Goal: Find contact information: Find contact information

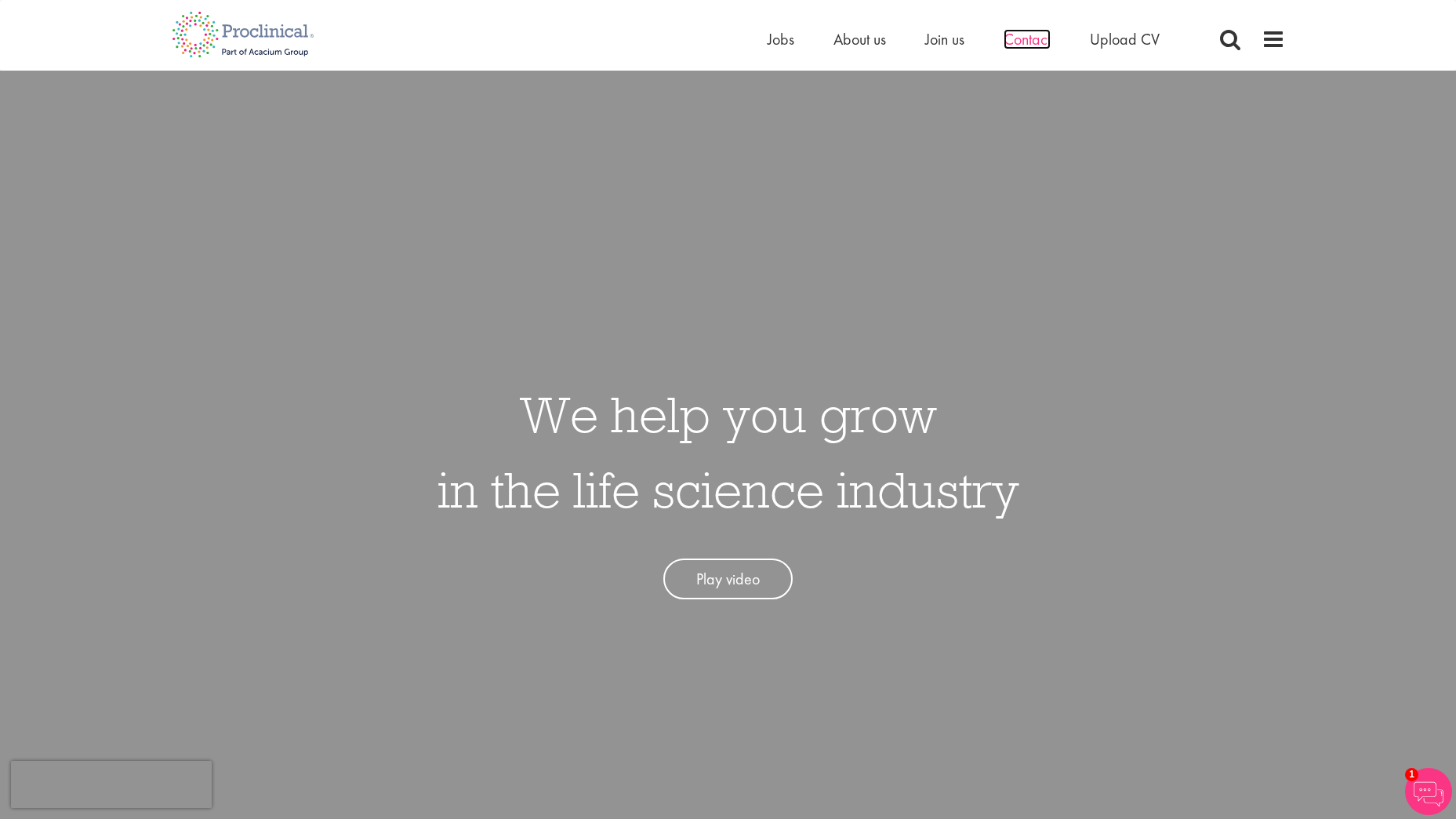
click at [1026, 39] on span "Contact" at bounding box center [1026, 38] width 47 height 20
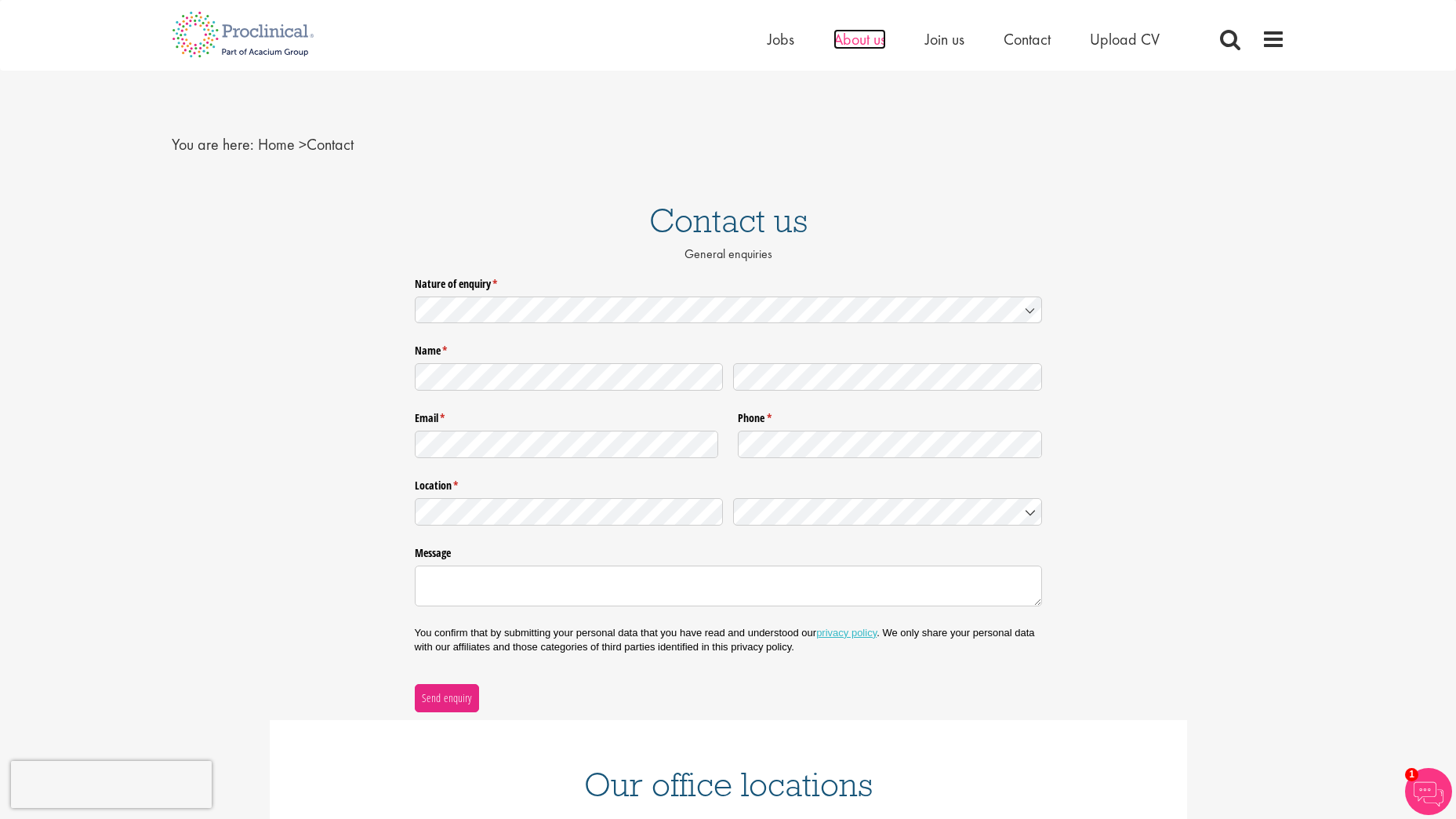
click at [868, 37] on span "About us" at bounding box center [859, 38] width 53 height 20
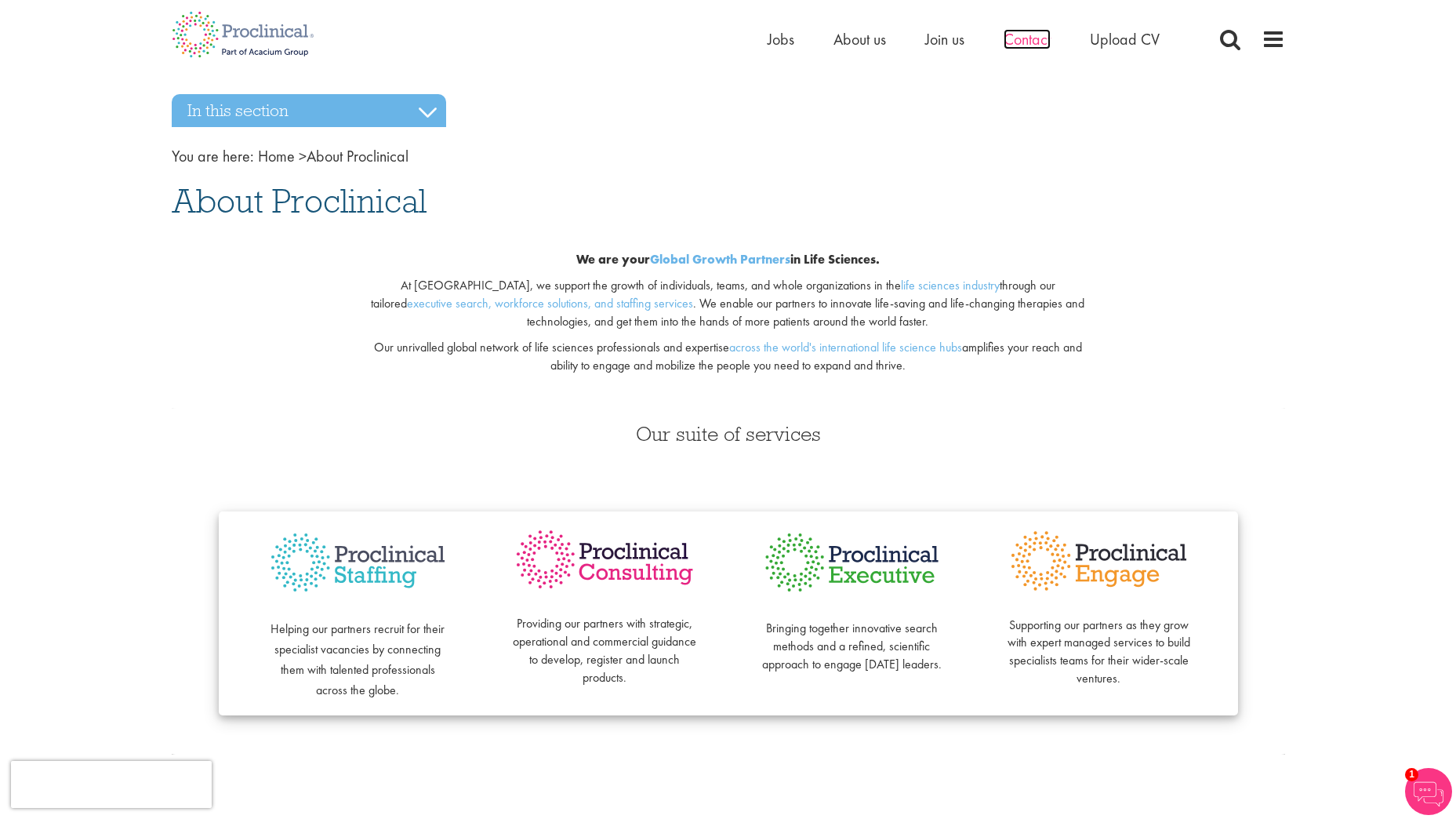
click at [1042, 41] on span "Contact" at bounding box center [1026, 38] width 47 height 20
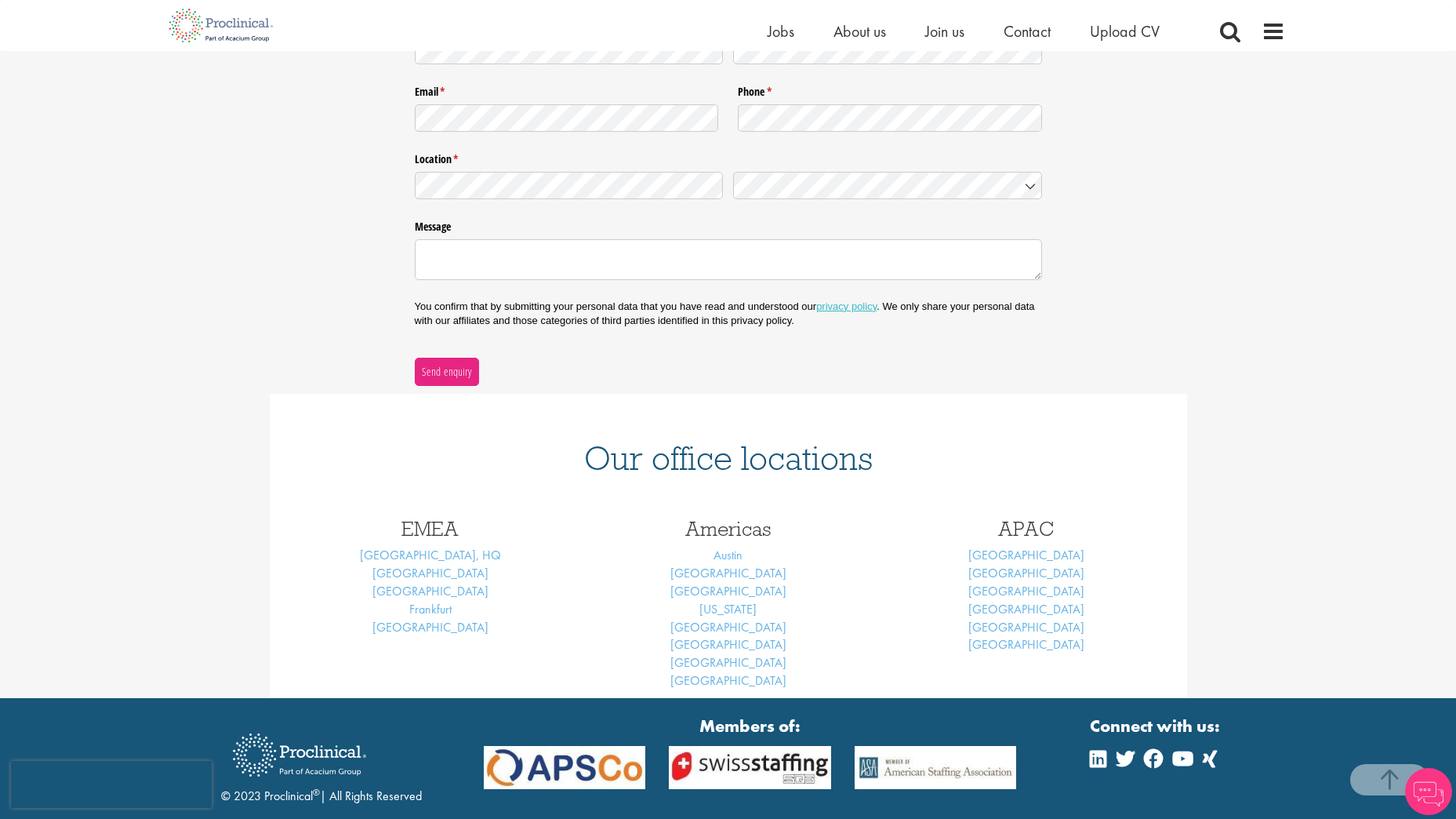
scroll to position [314, 0]
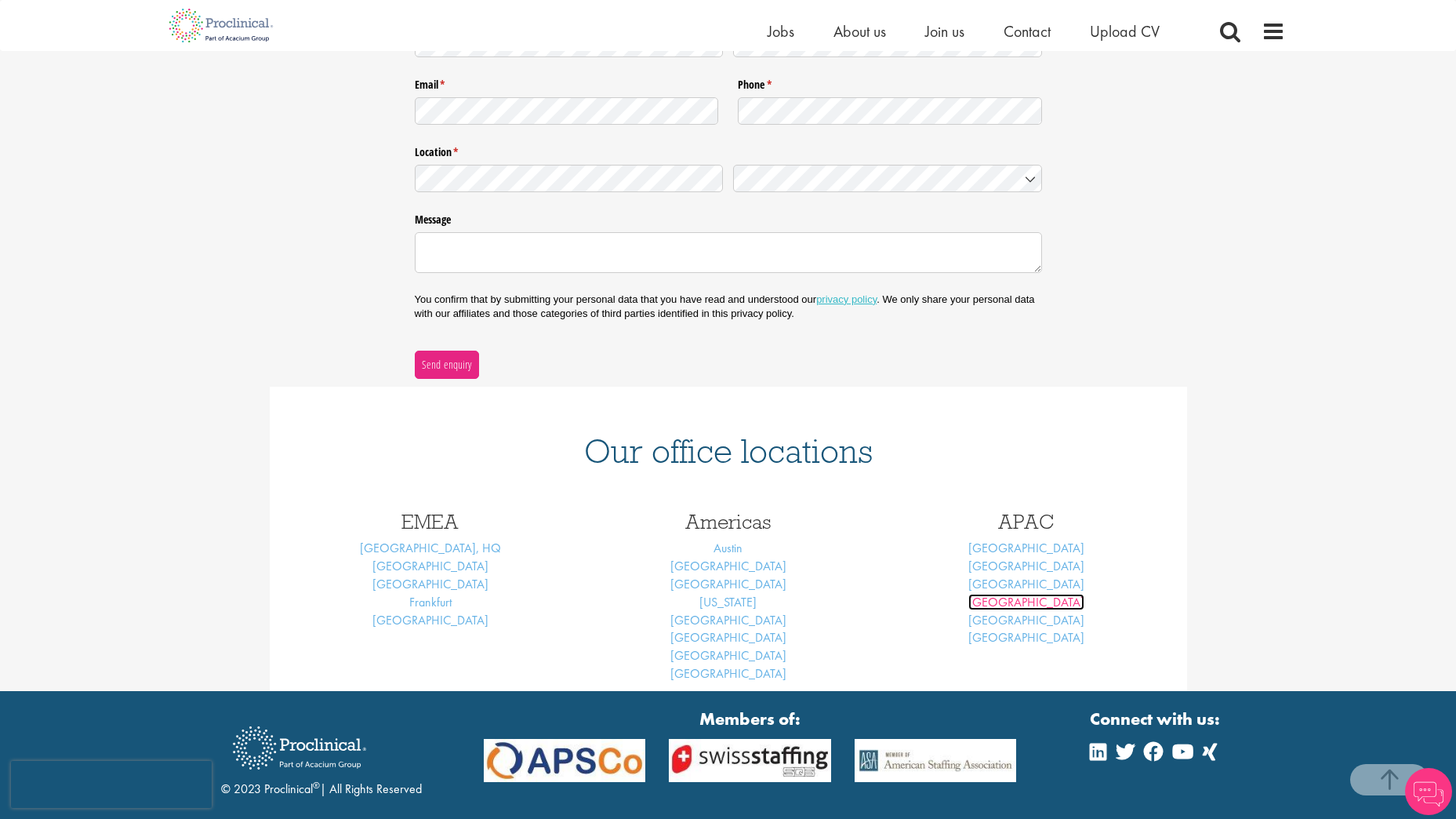
click at [1034, 608] on link "Singapore" at bounding box center [1026, 602] width 116 height 16
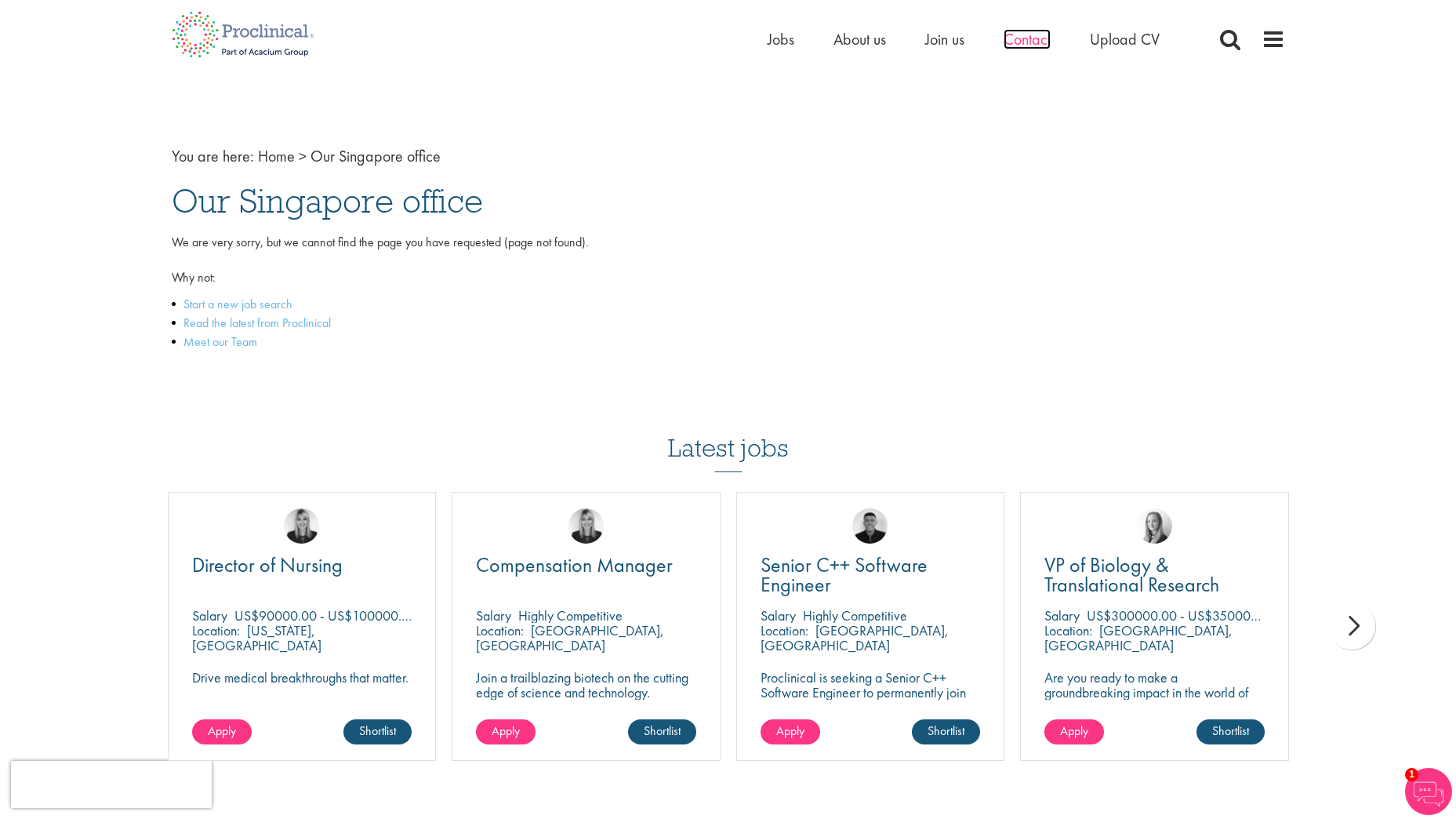
click at [1043, 45] on span "Contact" at bounding box center [1026, 38] width 47 height 20
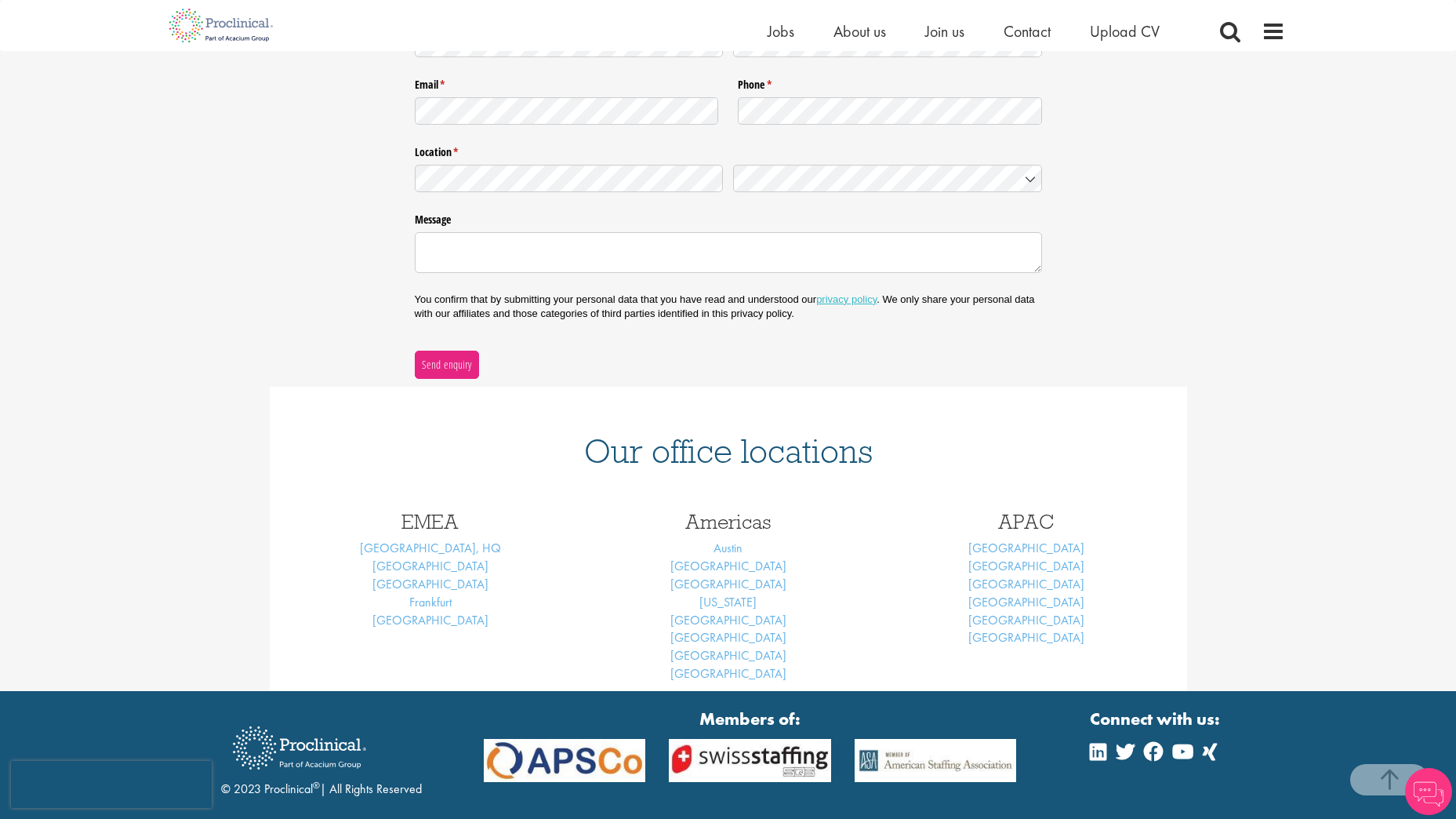
scroll to position [415, 0]
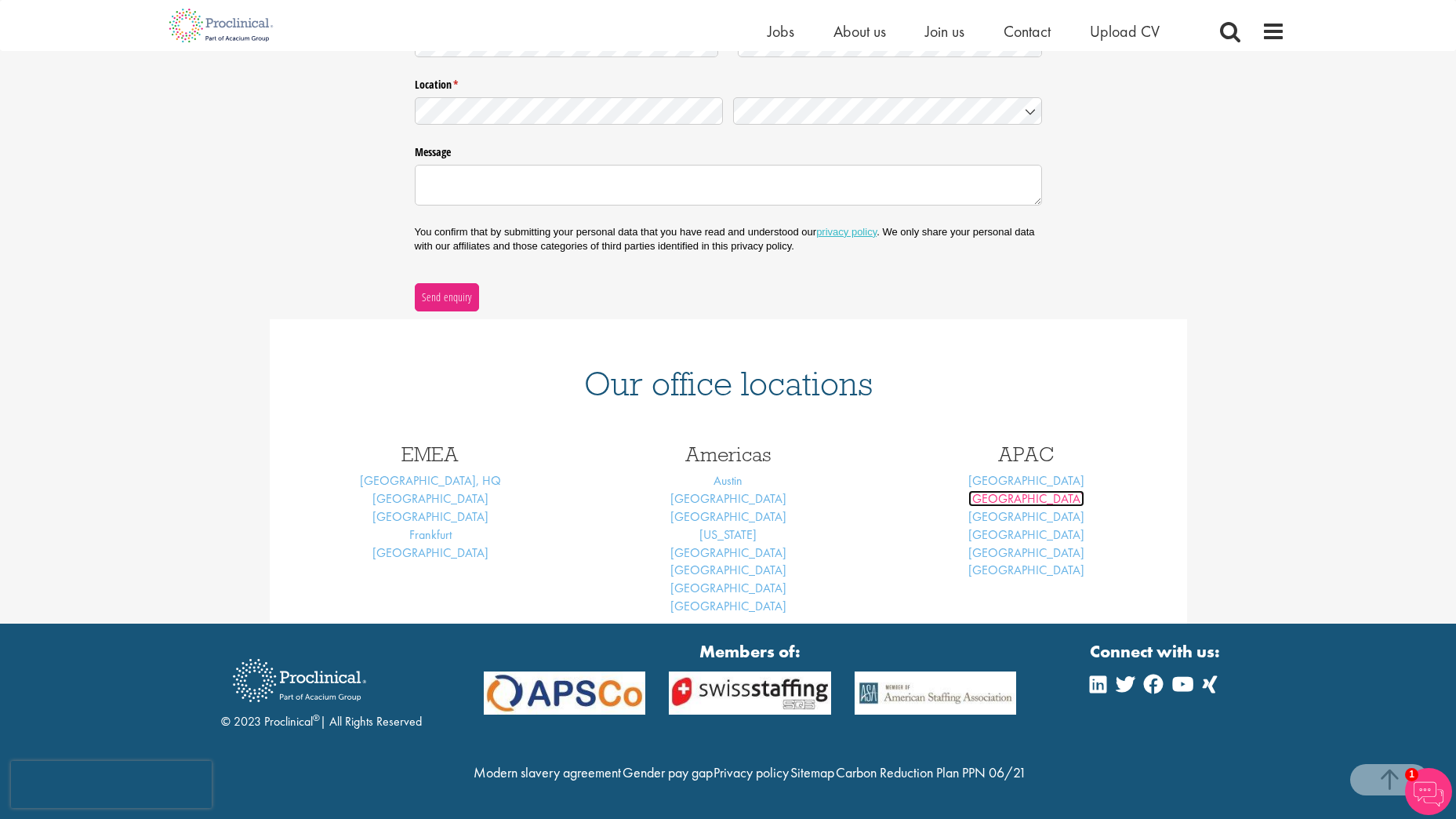
click at [1034, 490] on link "Melbourne" at bounding box center [1026, 498] width 116 height 16
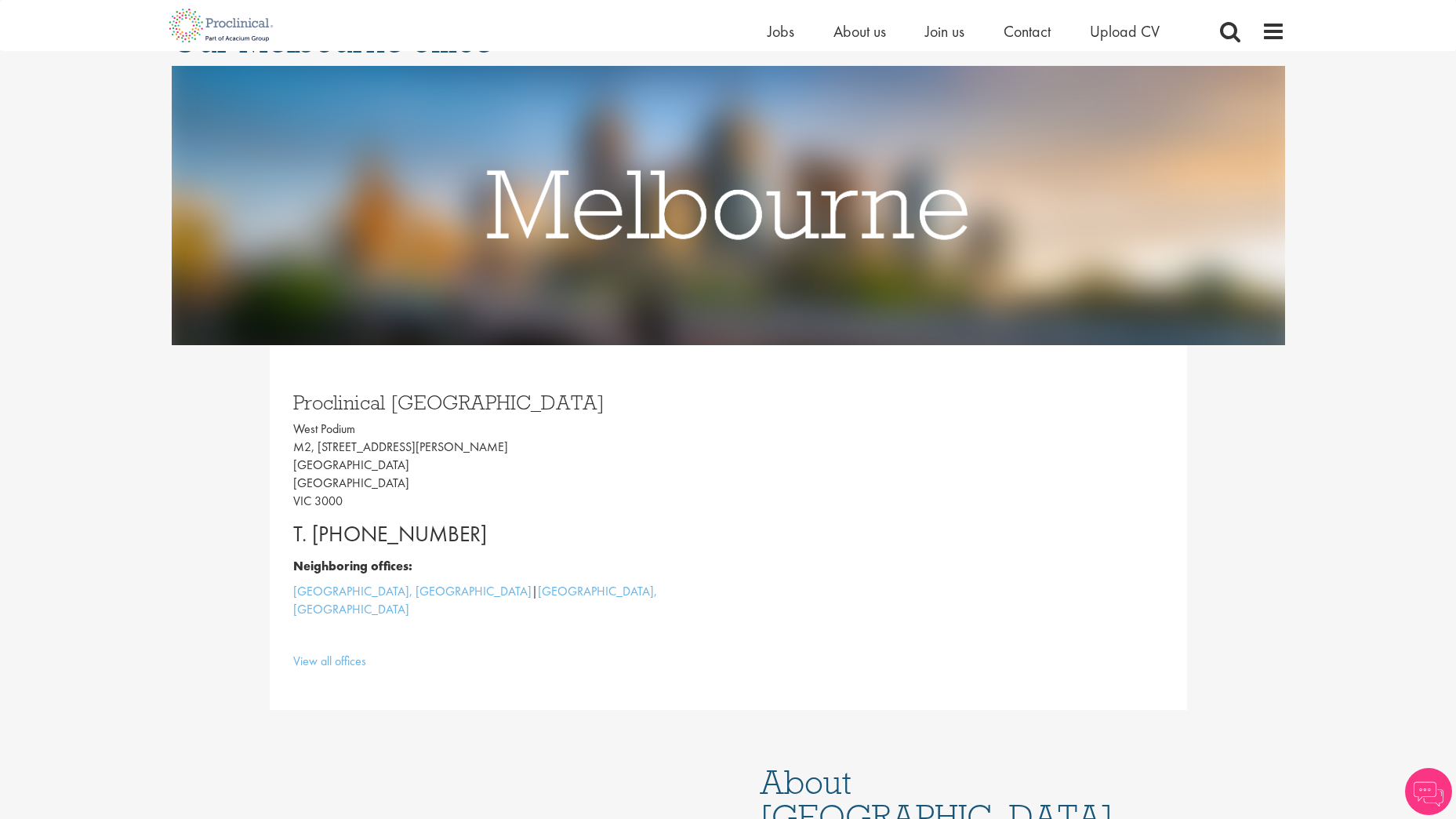
scroll to position [157, 0]
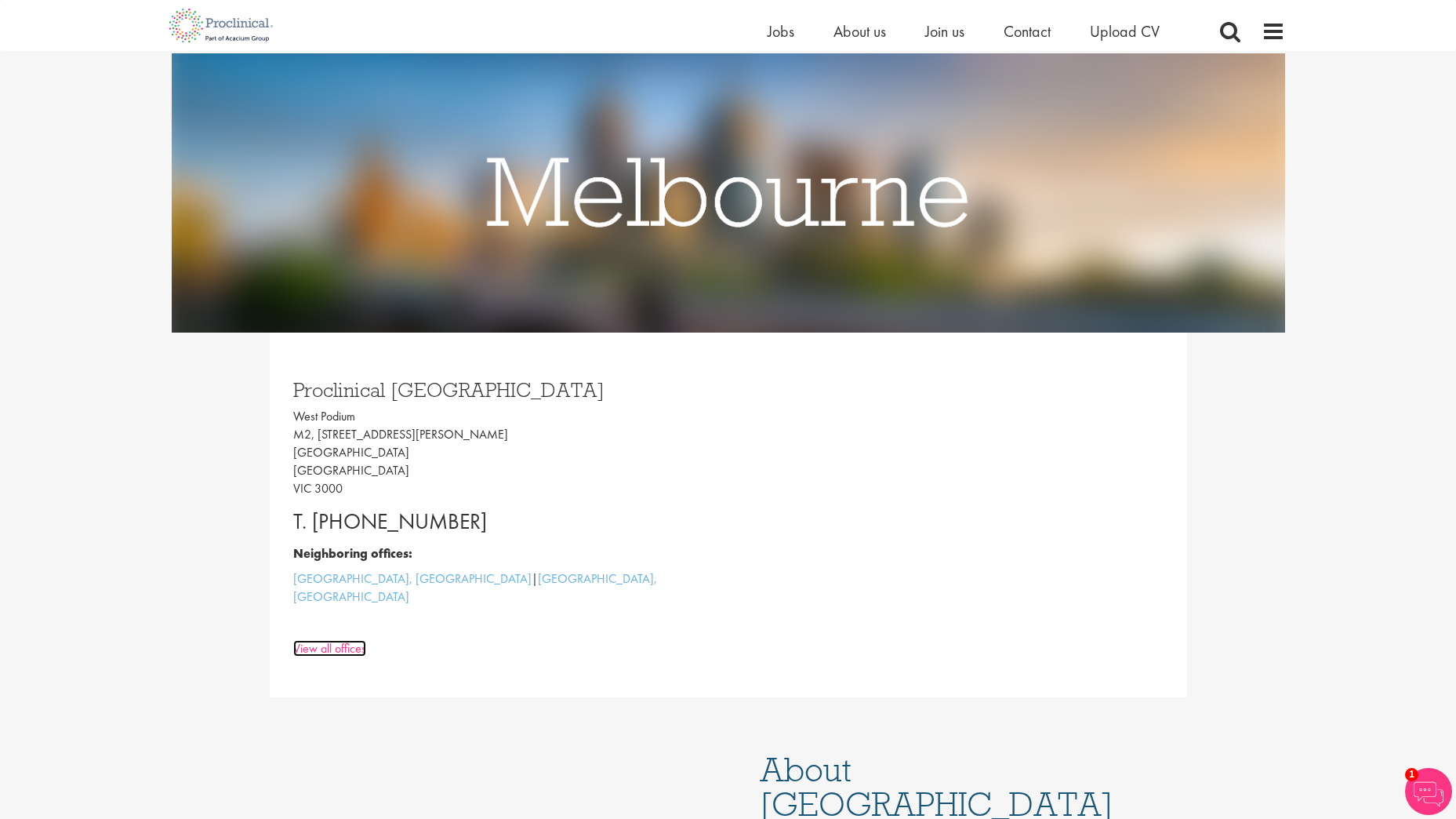
click at [353, 640] on link "View all offices" at bounding box center [330, 648] width 73 height 16
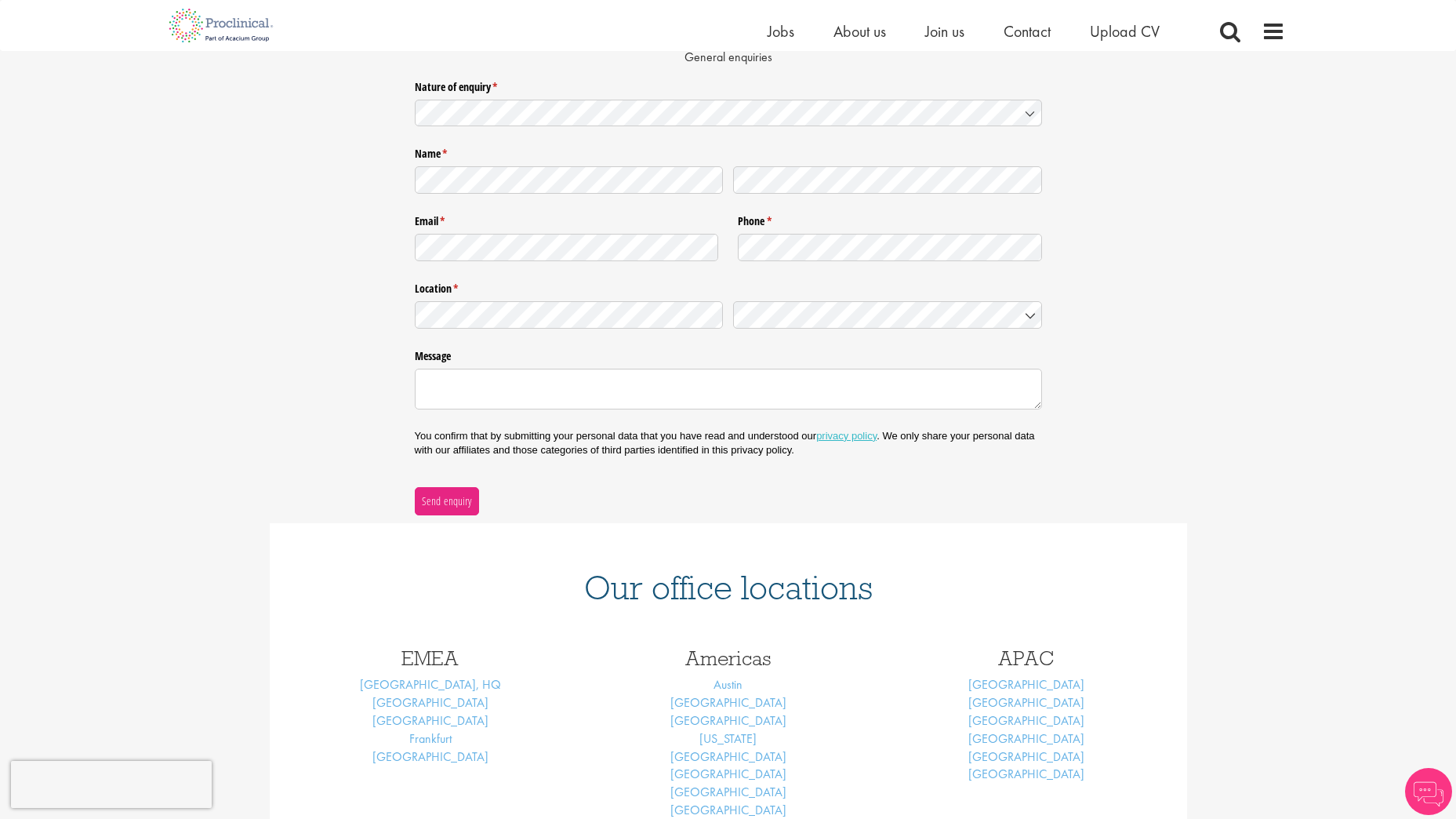
scroll to position [188, 0]
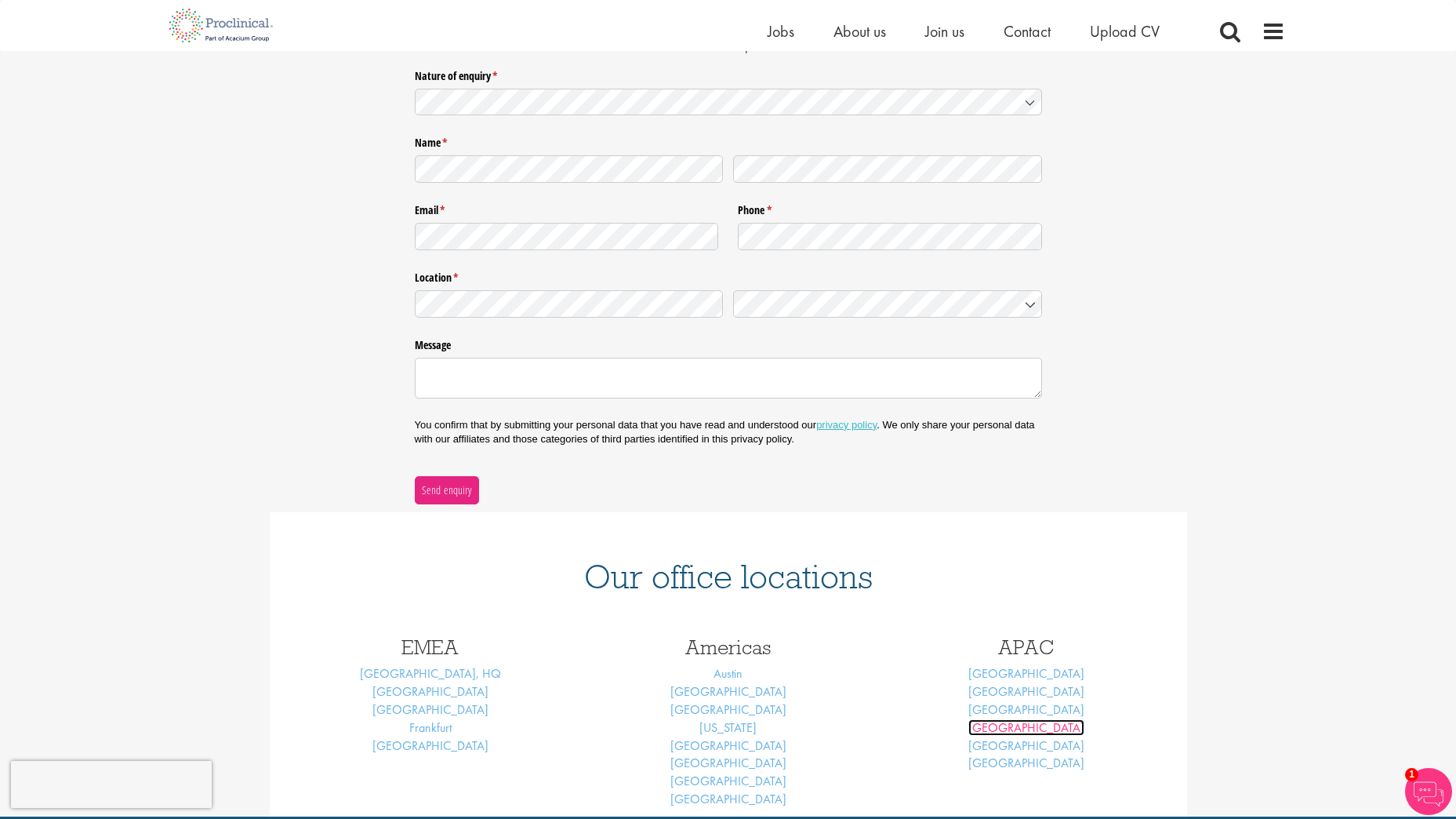
click at [1011, 724] on link "[GEOGRAPHIC_DATA]" at bounding box center [1026, 727] width 116 height 16
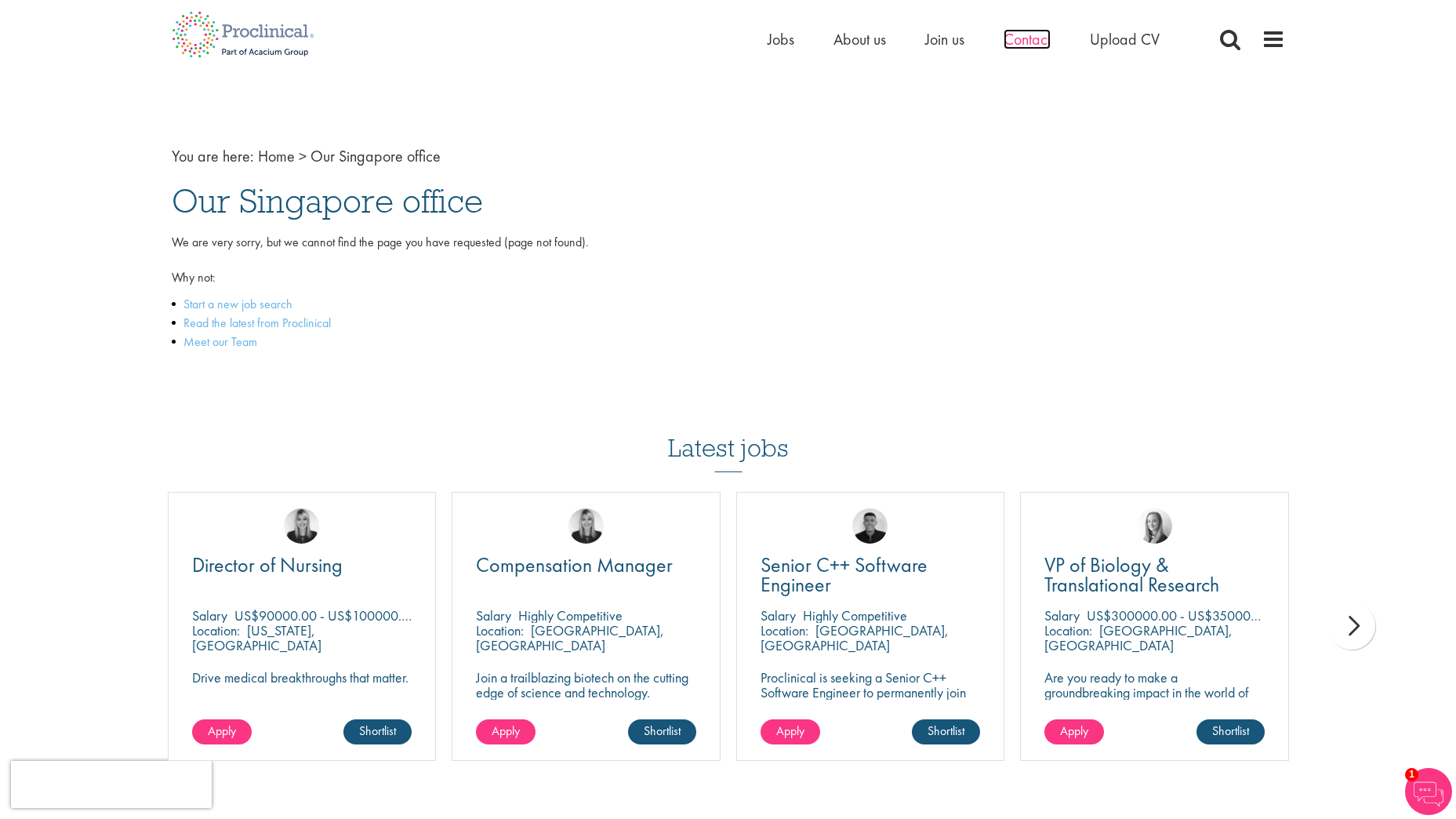
click at [1028, 41] on span "Contact" at bounding box center [1026, 38] width 47 height 20
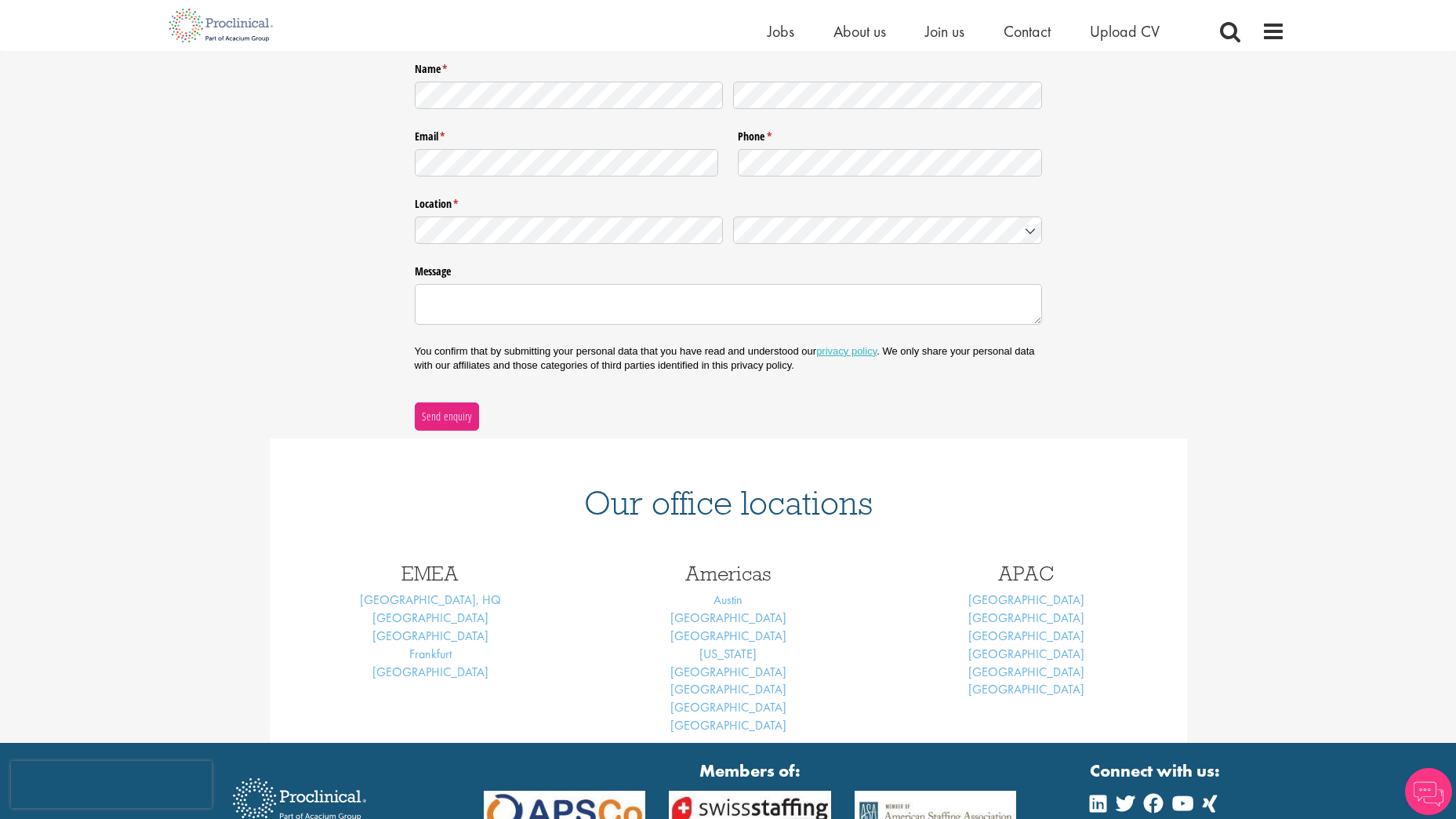
scroll to position [314, 0]
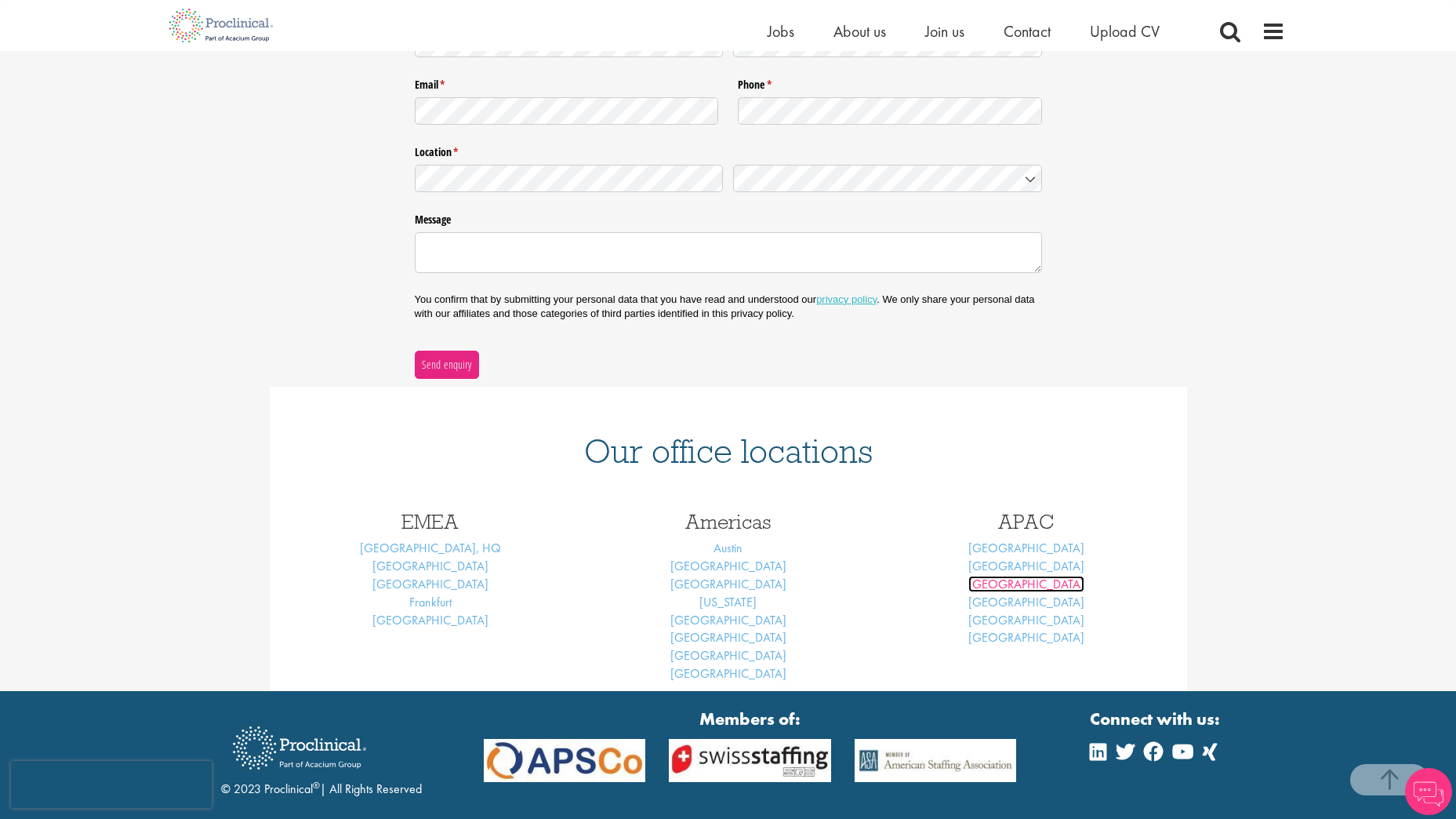
click at [1036, 586] on link "Shanghai" at bounding box center [1026, 584] width 116 height 16
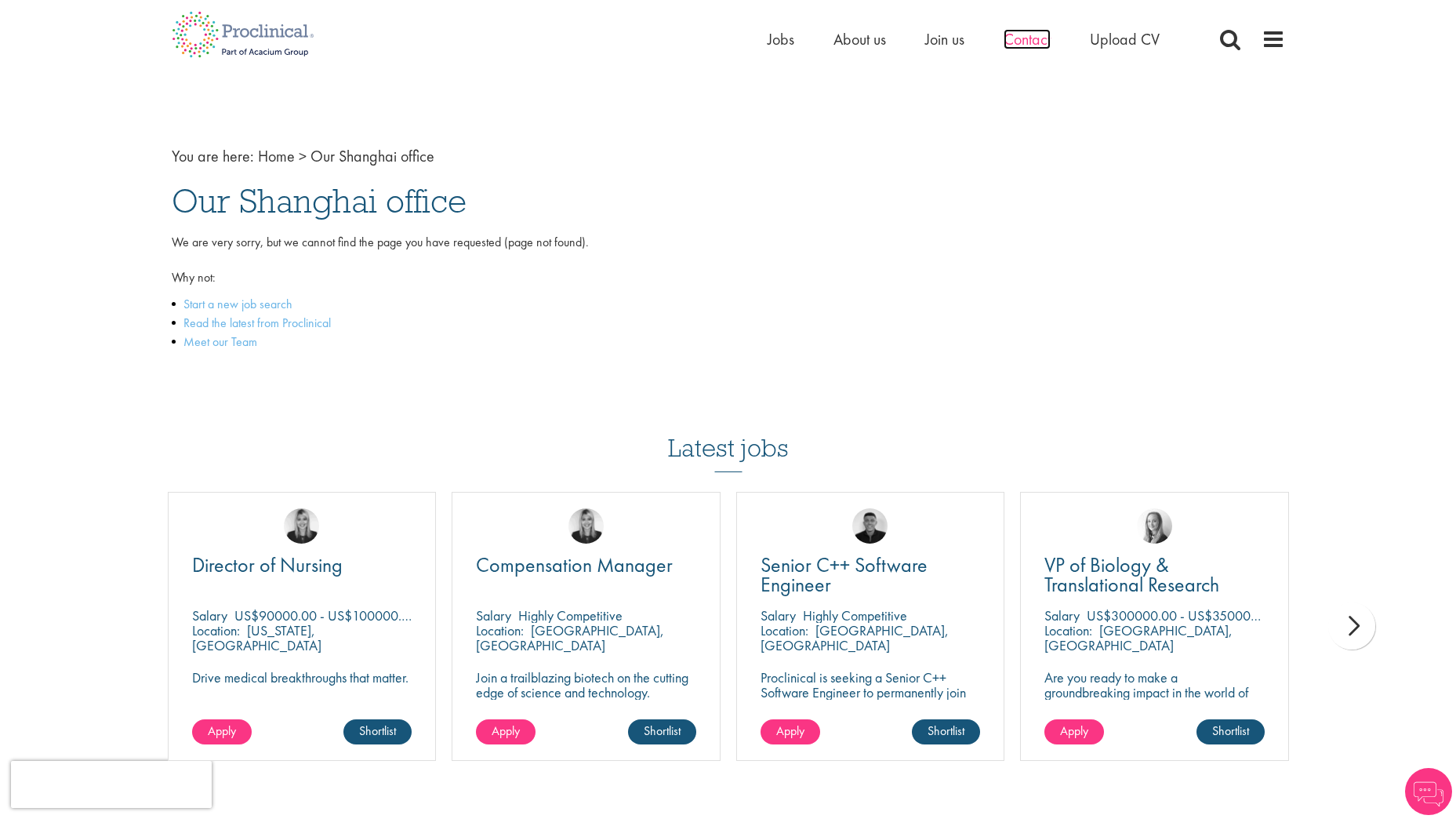
click at [1034, 37] on span "Contact" at bounding box center [1026, 38] width 47 height 20
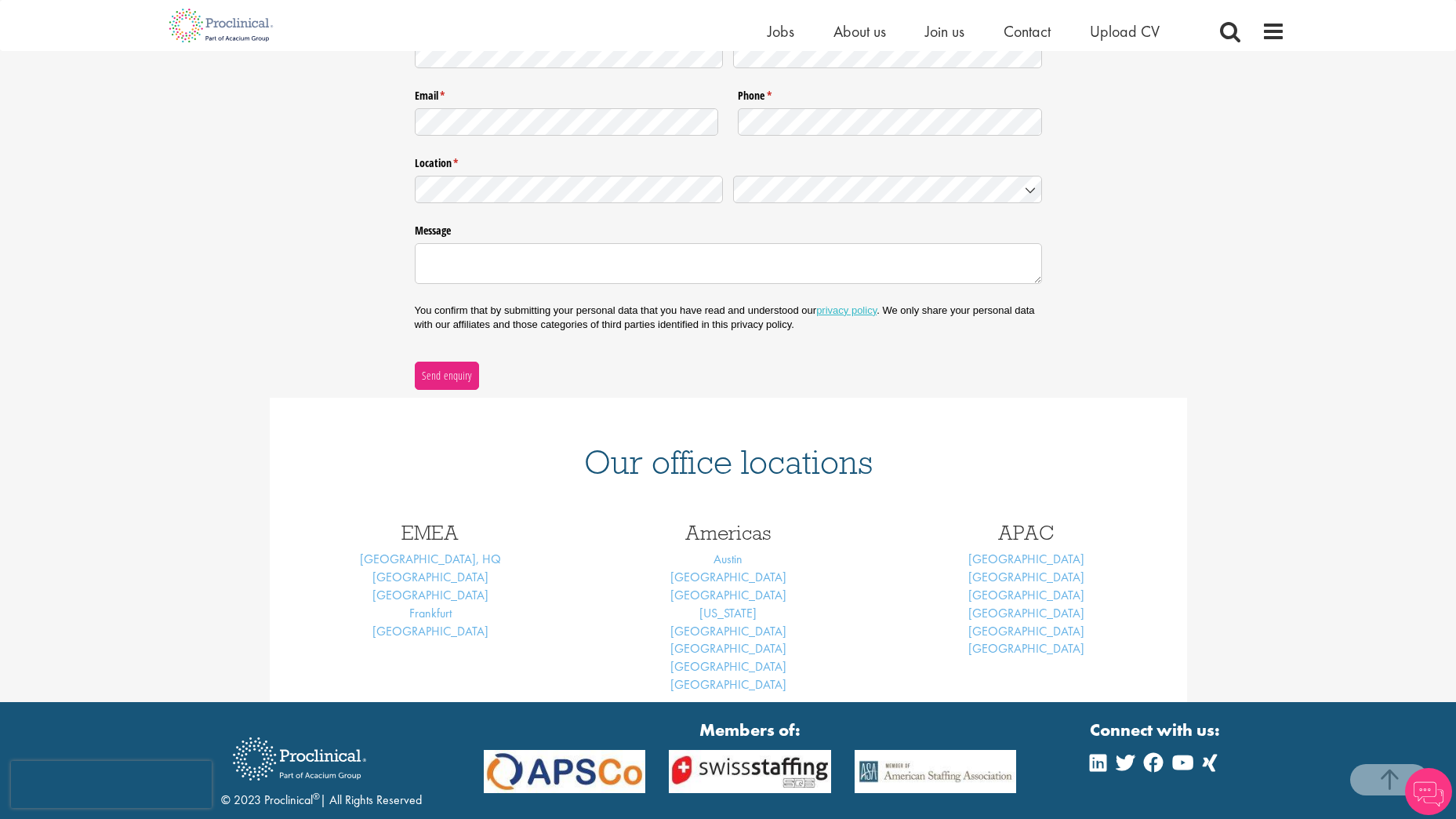
scroll to position [314, 0]
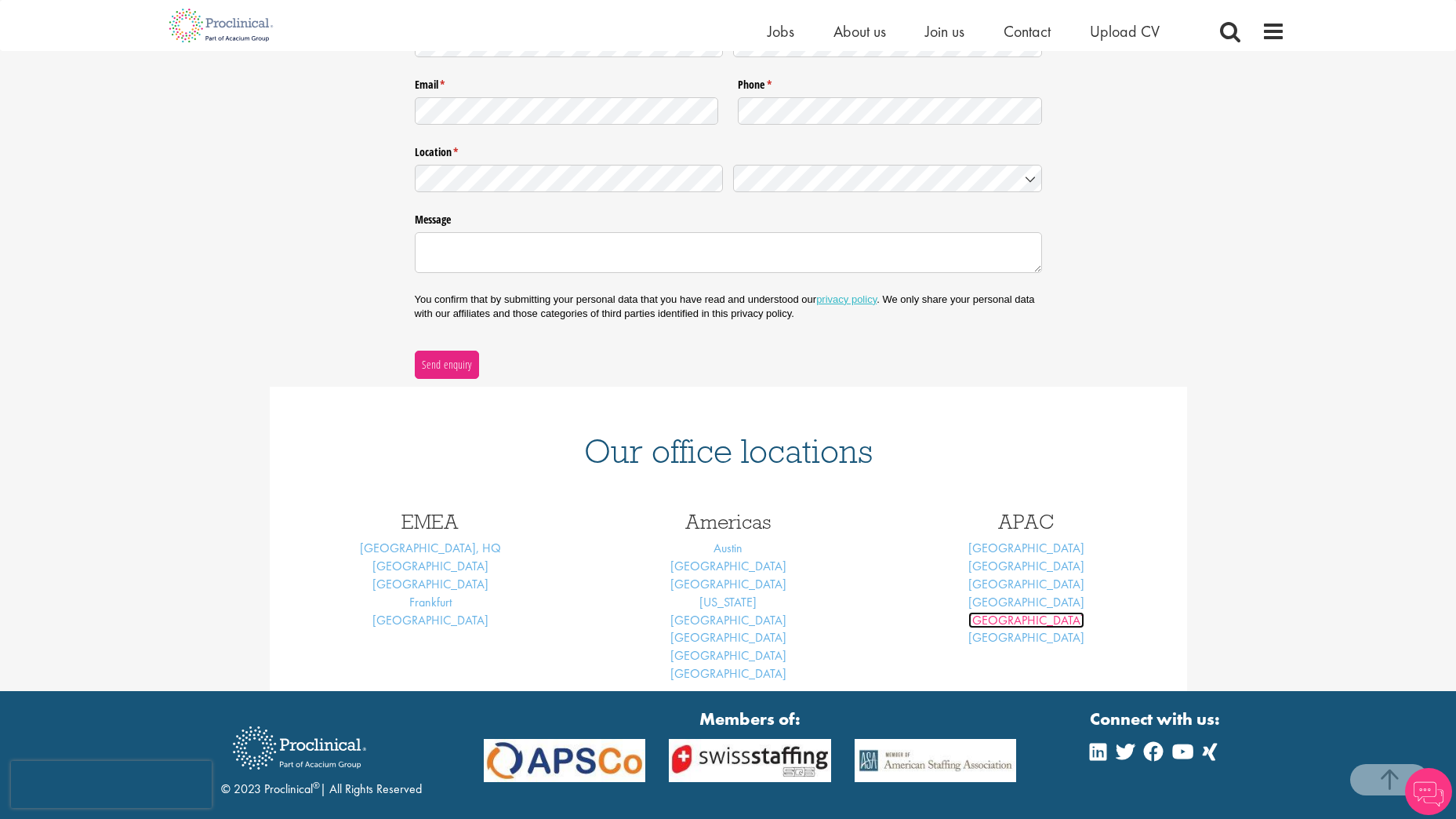
click at [1028, 624] on link "Sydney" at bounding box center [1026, 619] width 116 height 16
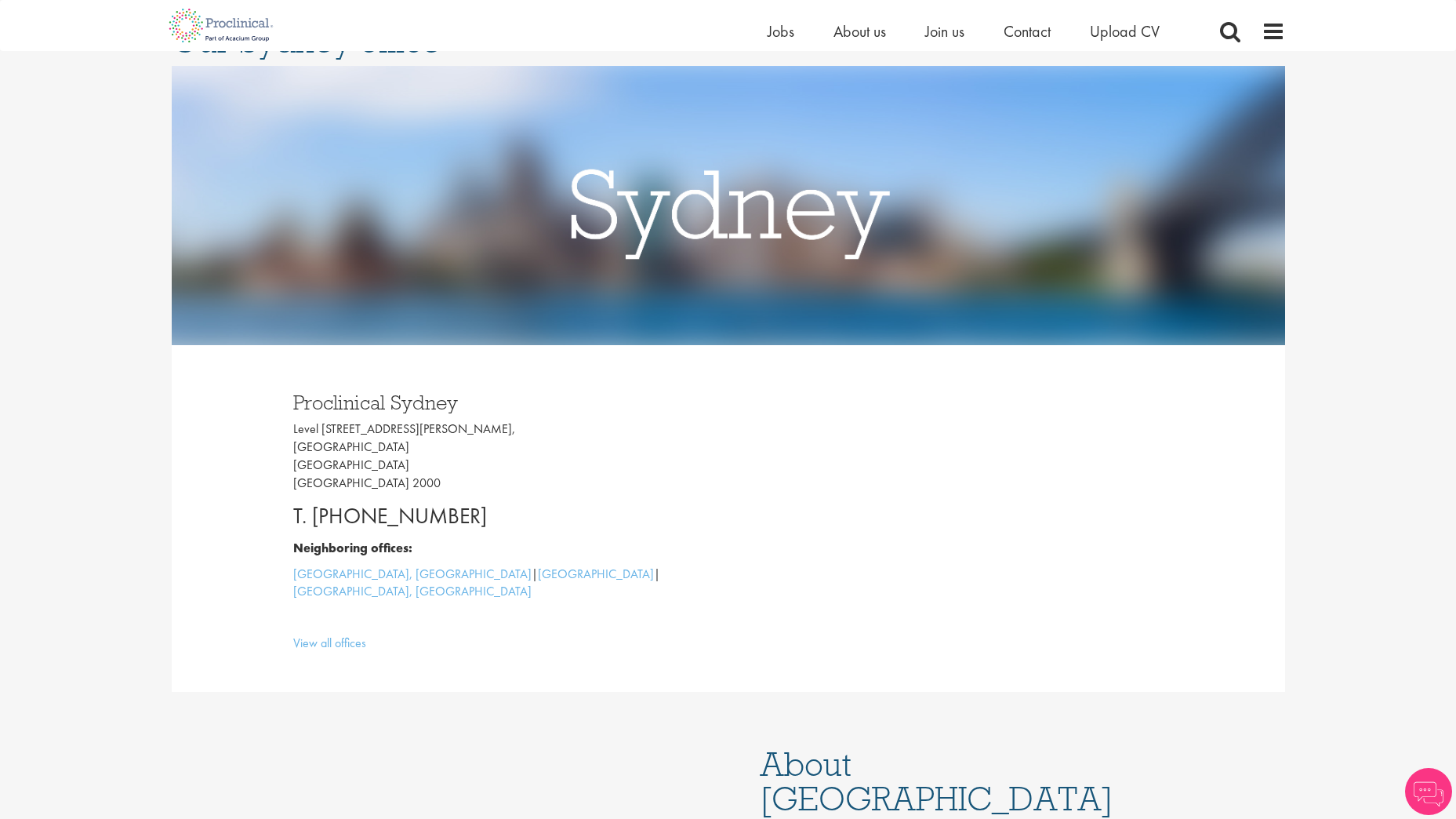
scroll to position [157, 0]
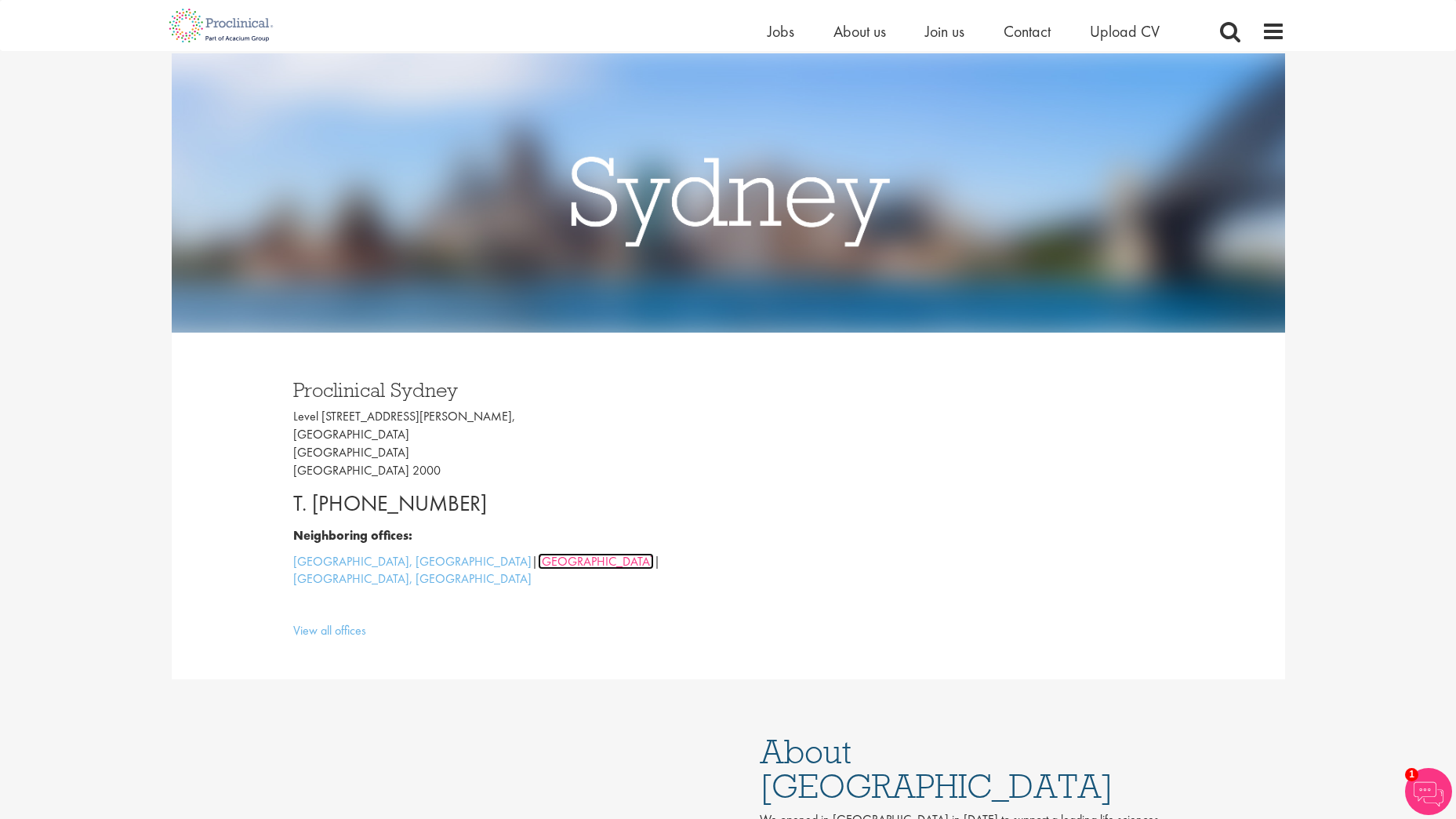
click at [538, 562] on link "Singapore" at bounding box center [595, 561] width 116 height 16
